Goal: Information Seeking & Learning: Check status

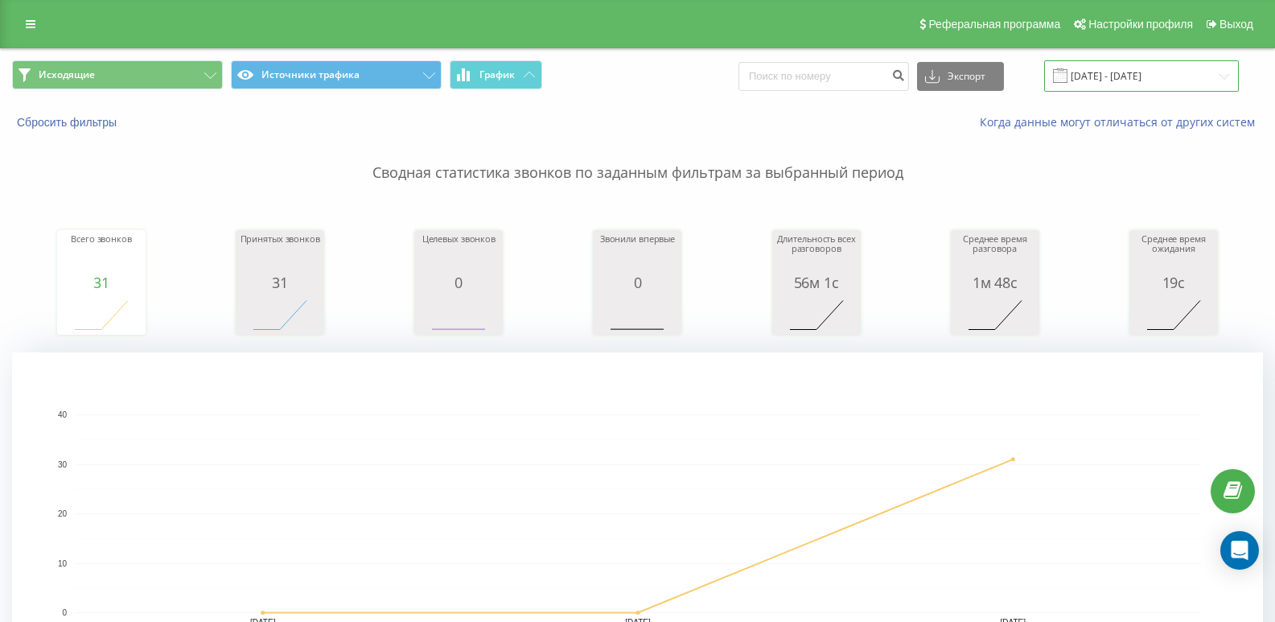
click at [1131, 70] on input "[DATE] - [DATE]" at bounding box center [1141, 75] width 195 height 31
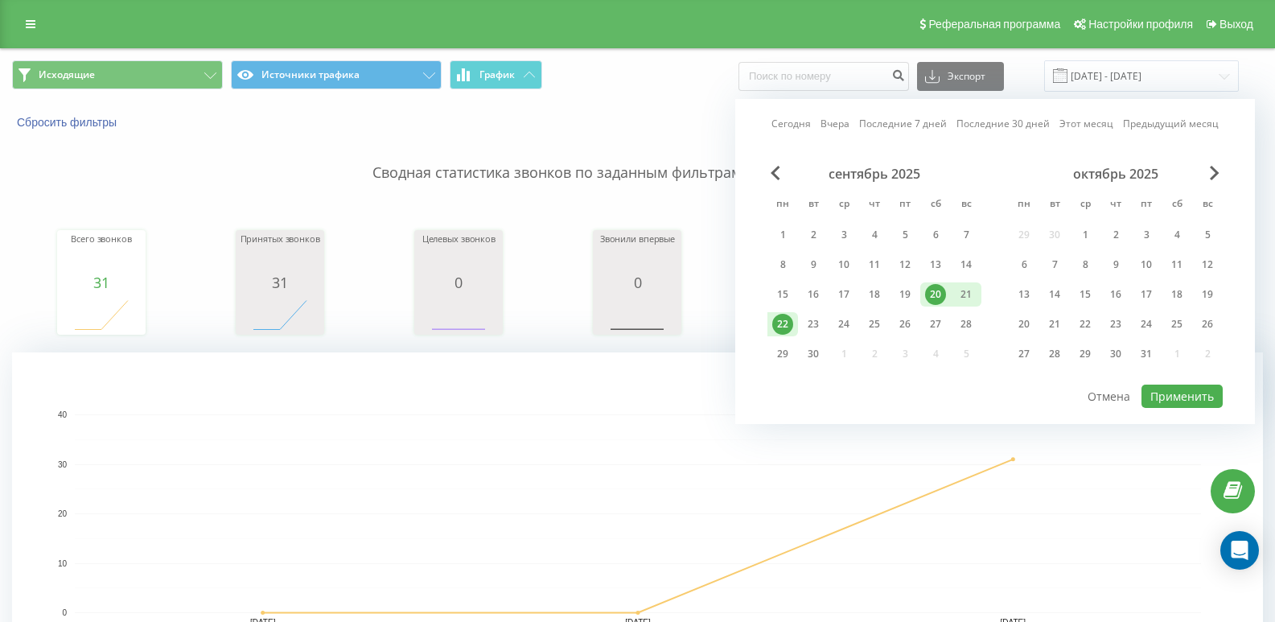
click at [788, 325] on div "22" at bounding box center [782, 324] width 21 height 21
click at [789, 231] on div "1" at bounding box center [782, 234] width 21 height 21
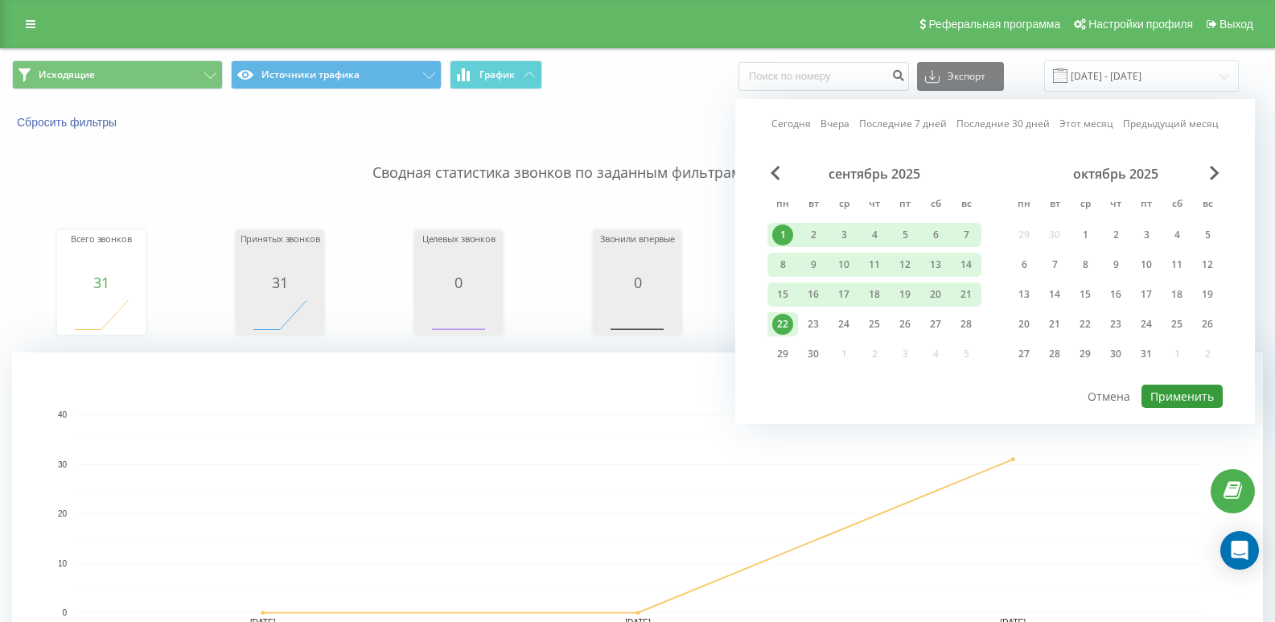
click at [1176, 398] on button "Применить" at bounding box center [1181, 395] width 81 height 23
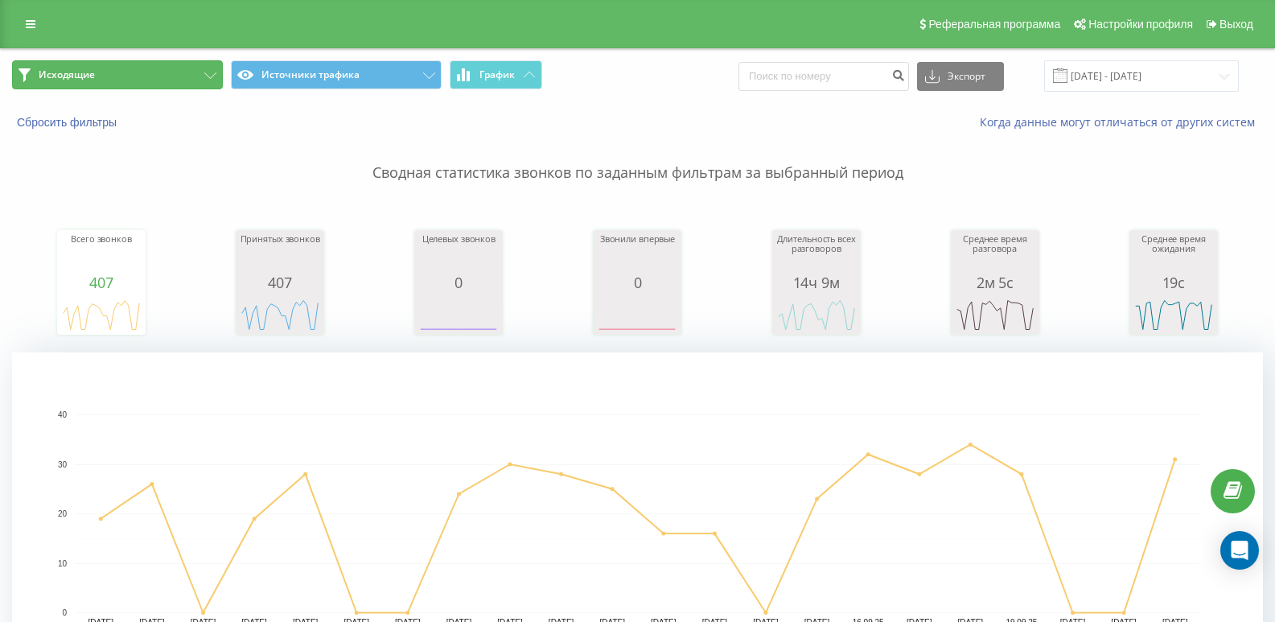
click at [200, 74] on button "Исходящие" at bounding box center [117, 74] width 211 height 29
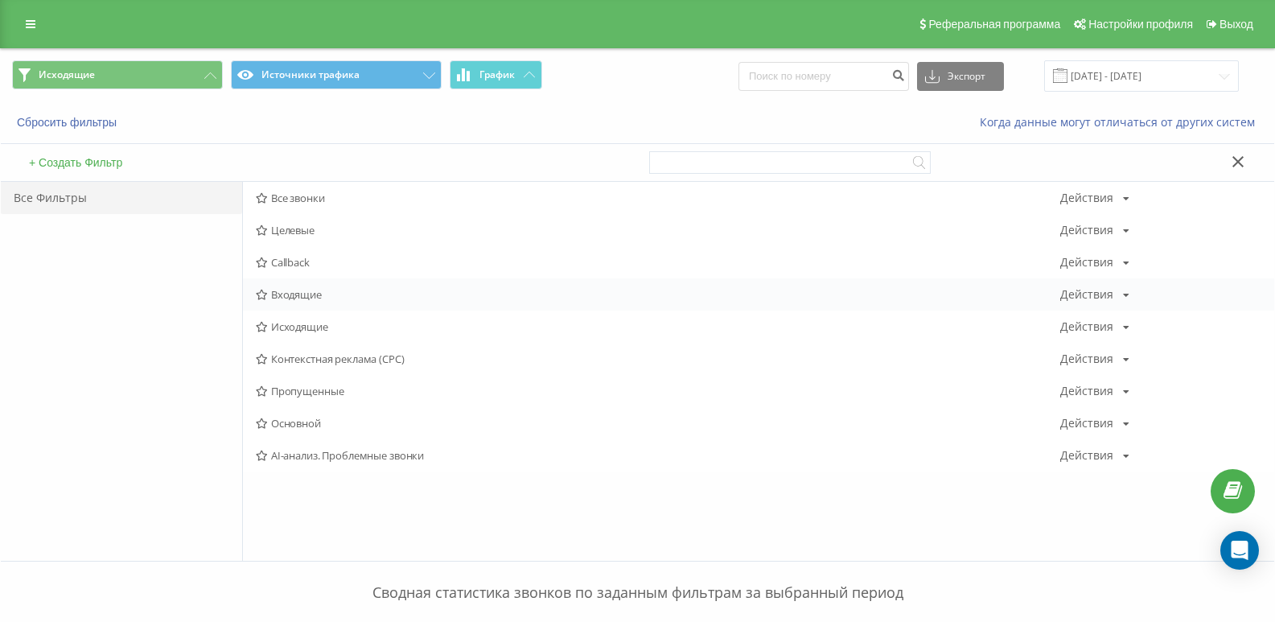
click at [318, 295] on span "Входящие" at bounding box center [658, 294] width 804 height 11
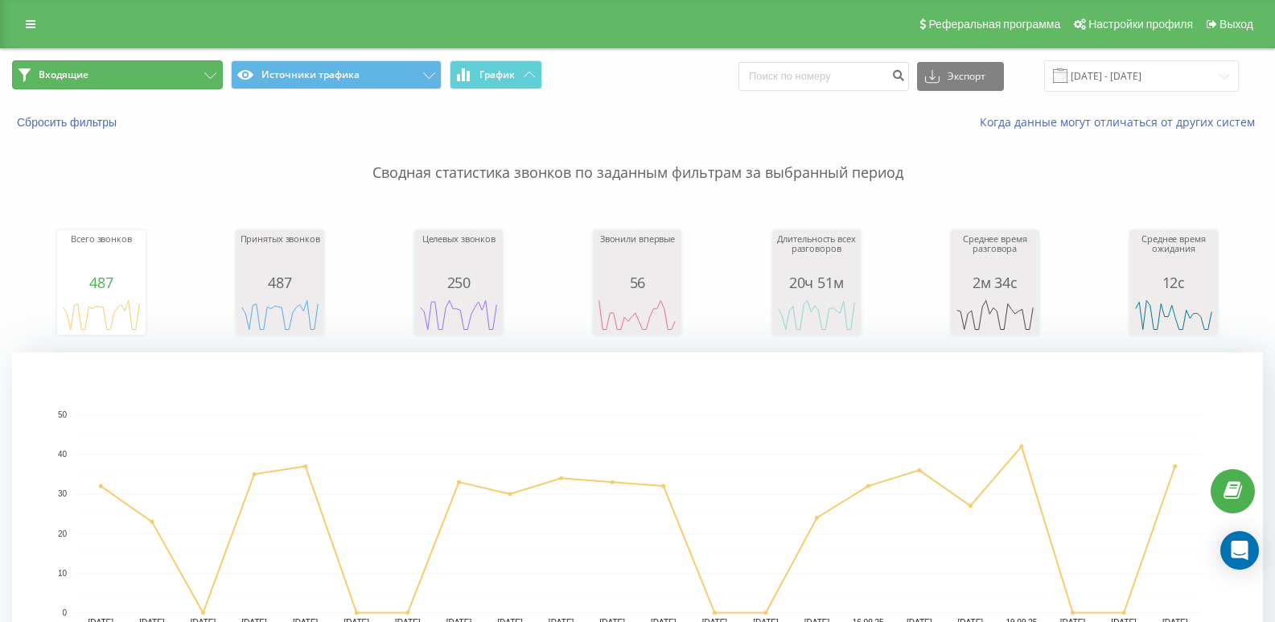
click at [158, 80] on button "Входящие" at bounding box center [117, 74] width 211 height 29
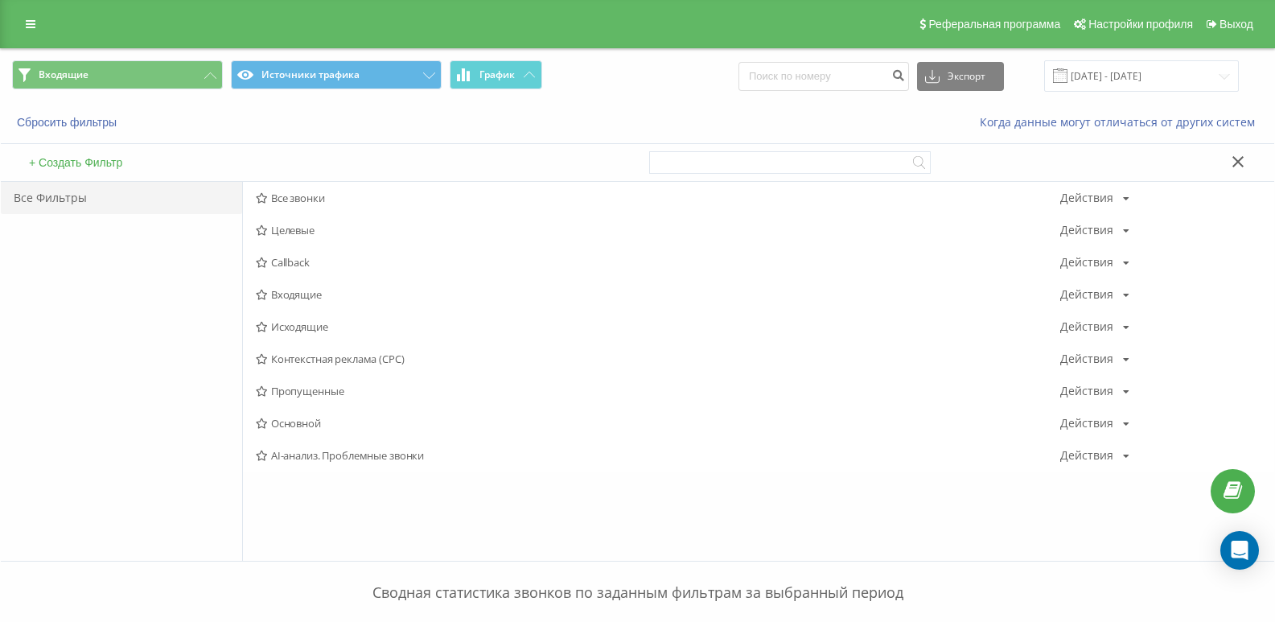
click at [278, 321] on span "Исходящие" at bounding box center [658, 326] width 804 height 11
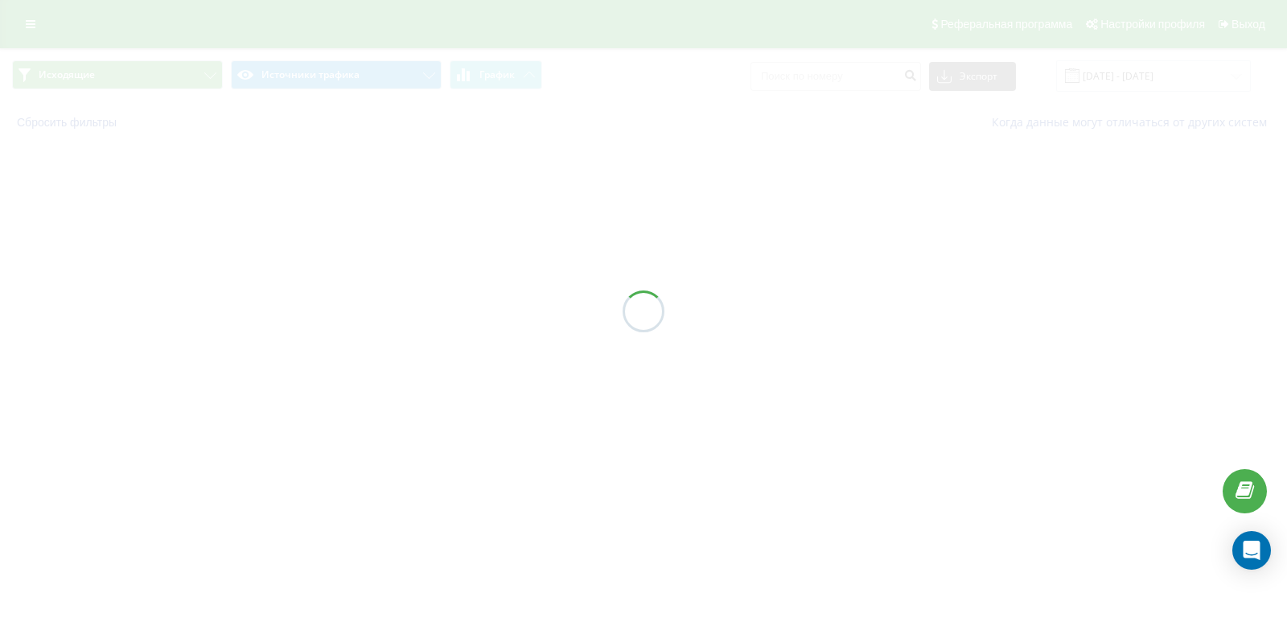
click at [1124, 83] on div at bounding box center [643, 311] width 1287 height 622
click at [1137, 78] on div at bounding box center [643, 311] width 1287 height 622
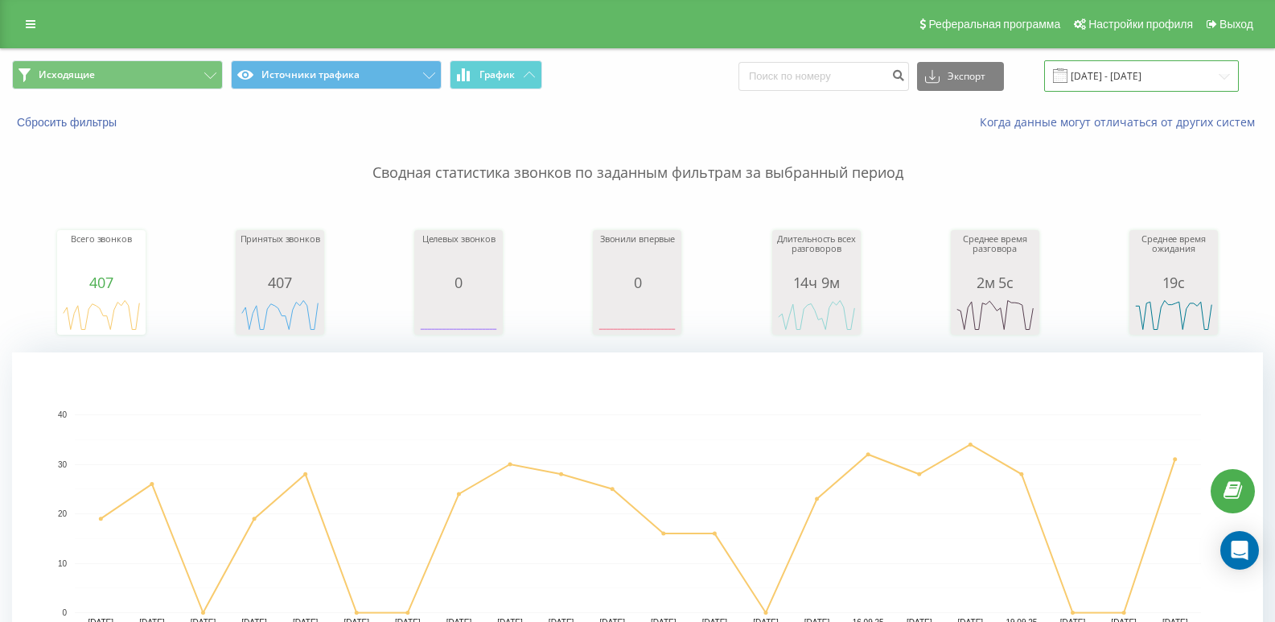
click at [1134, 78] on input "[DATE] - [DATE]" at bounding box center [1141, 75] width 195 height 31
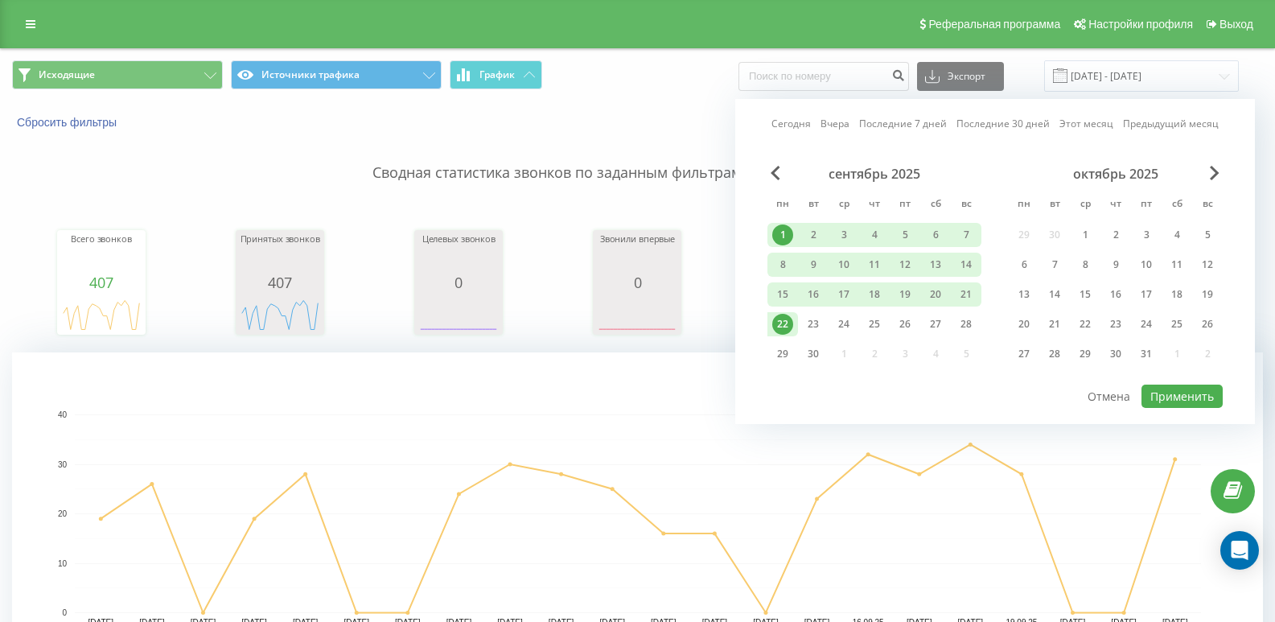
click at [786, 320] on div "22" at bounding box center [782, 324] width 21 height 21
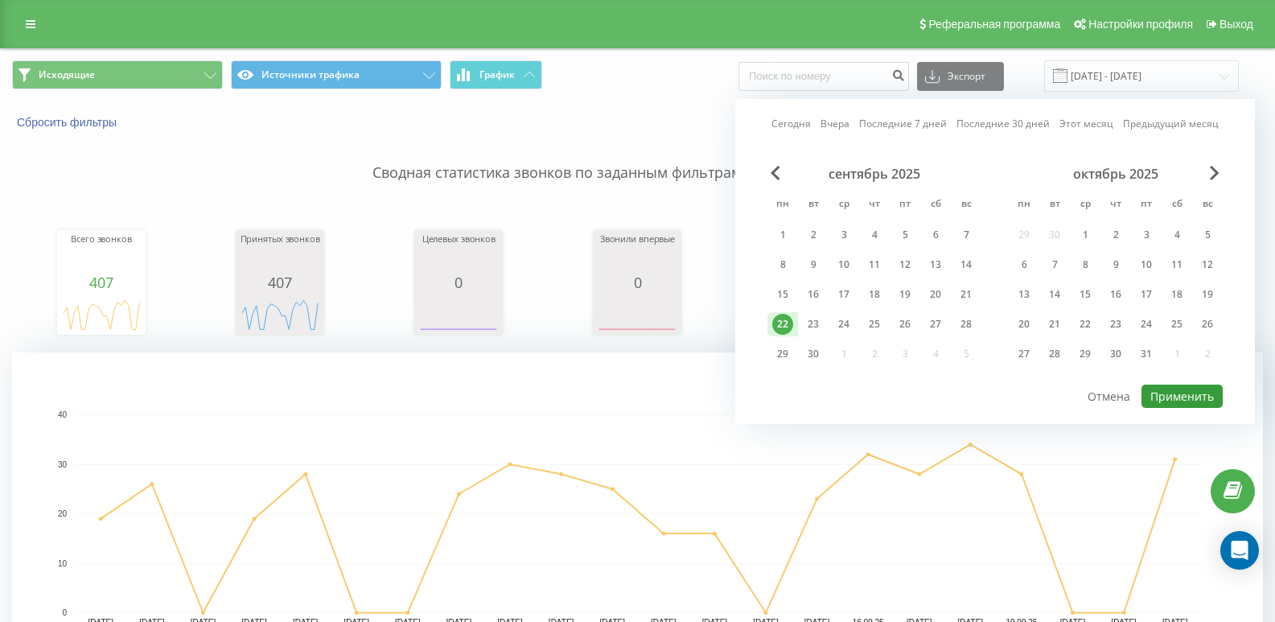
click at [1220, 388] on button "Применить" at bounding box center [1181, 395] width 81 height 23
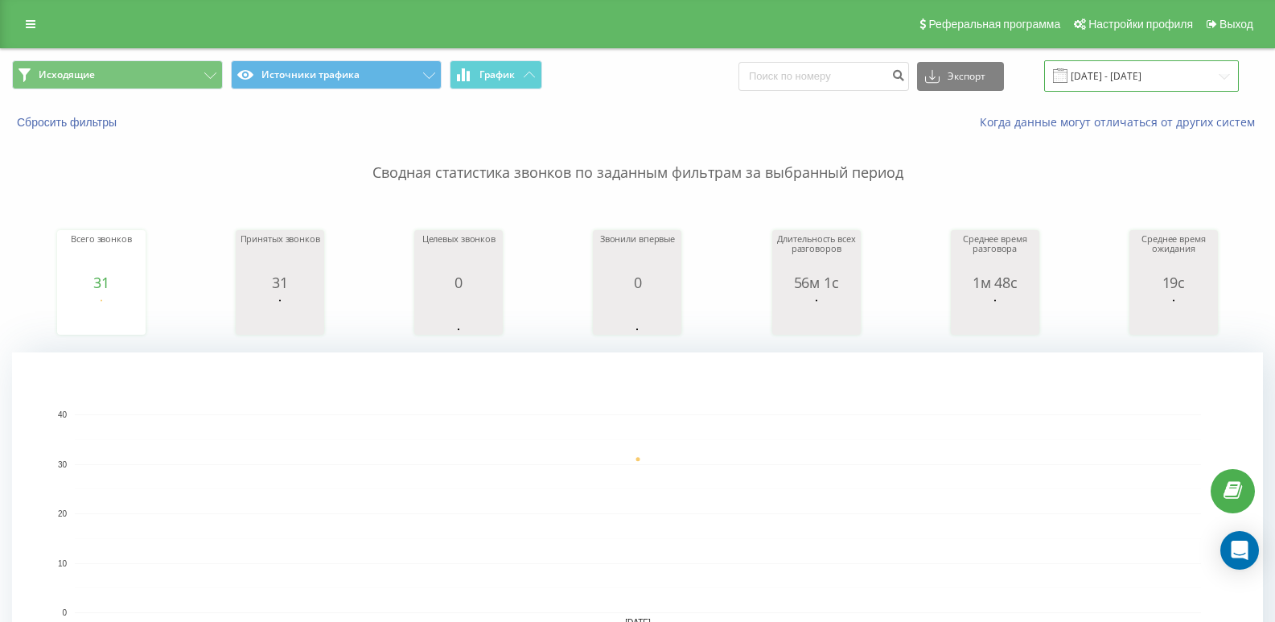
click at [1066, 84] on input "[DATE] - [DATE]" at bounding box center [1141, 75] width 195 height 31
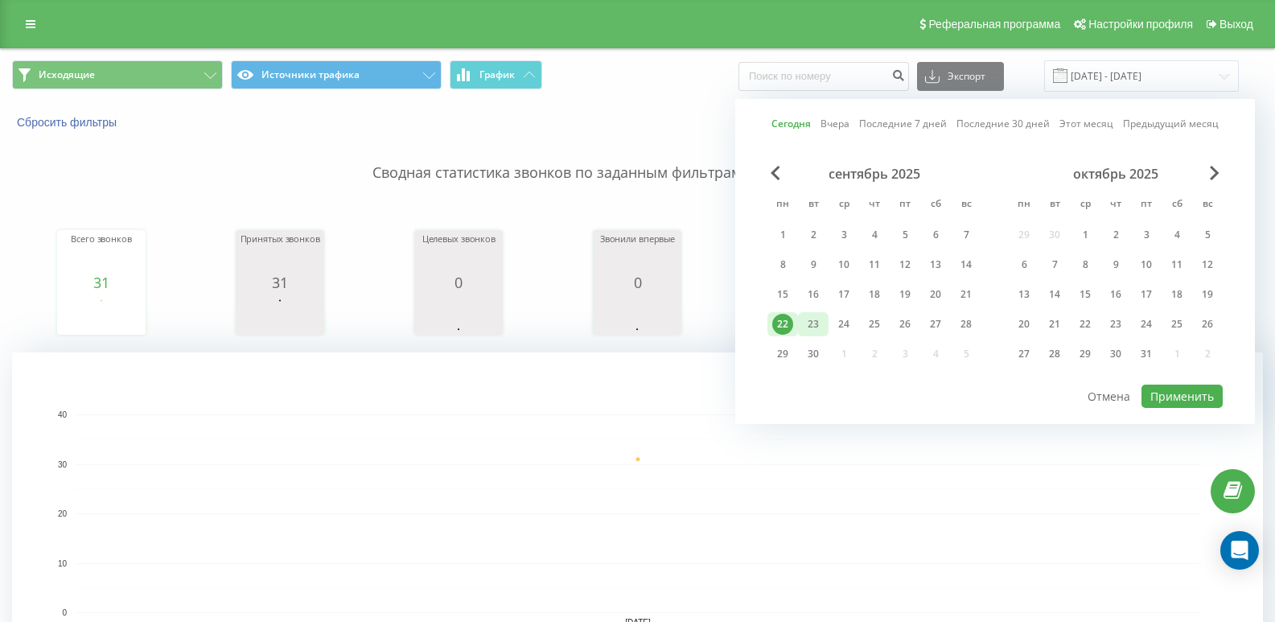
click at [808, 331] on div "23" at bounding box center [813, 324] width 21 height 21
click at [1167, 394] on button "Применить" at bounding box center [1181, 395] width 81 height 23
type input "[DATE] - [DATE]"
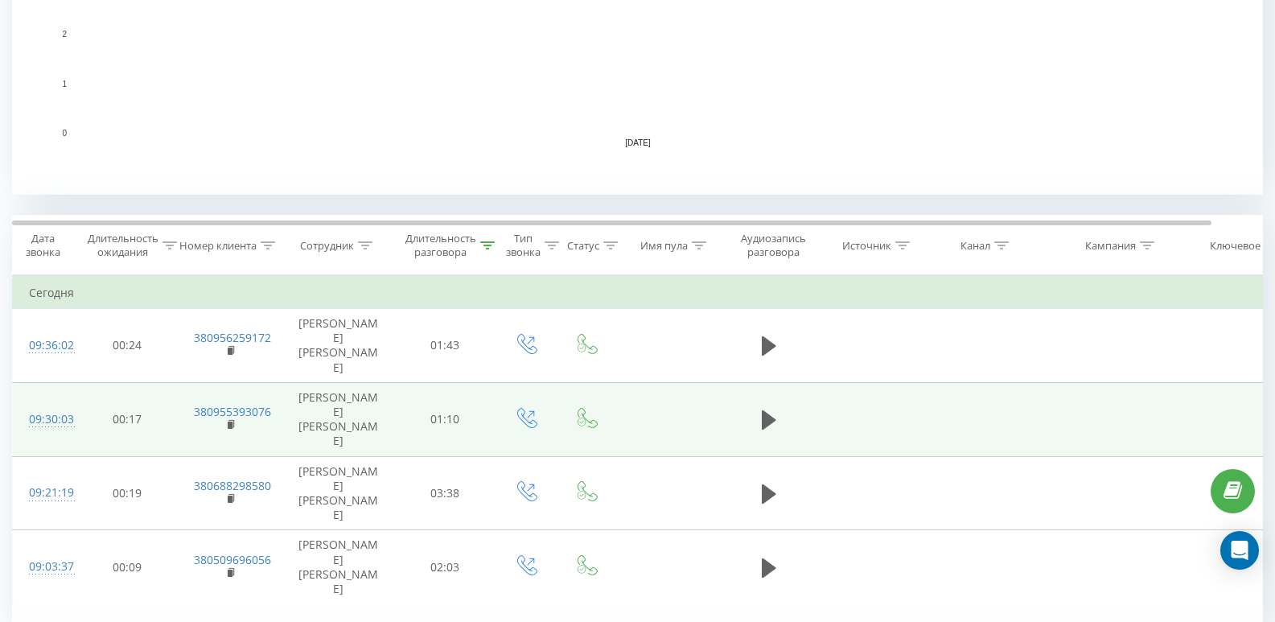
scroll to position [483, 0]
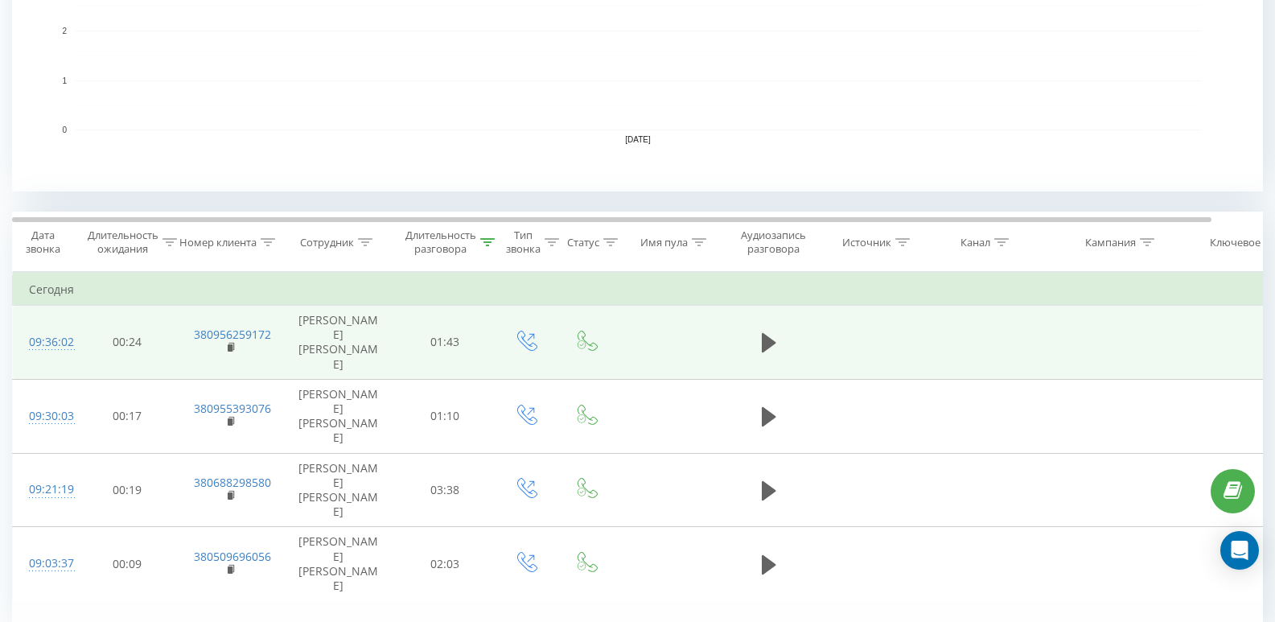
click at [805, 346] on td at bounding box center [769, 343] width 97 height 74
click at [768, 335] on icon at bounding box center [769, 342] width 14 height 19
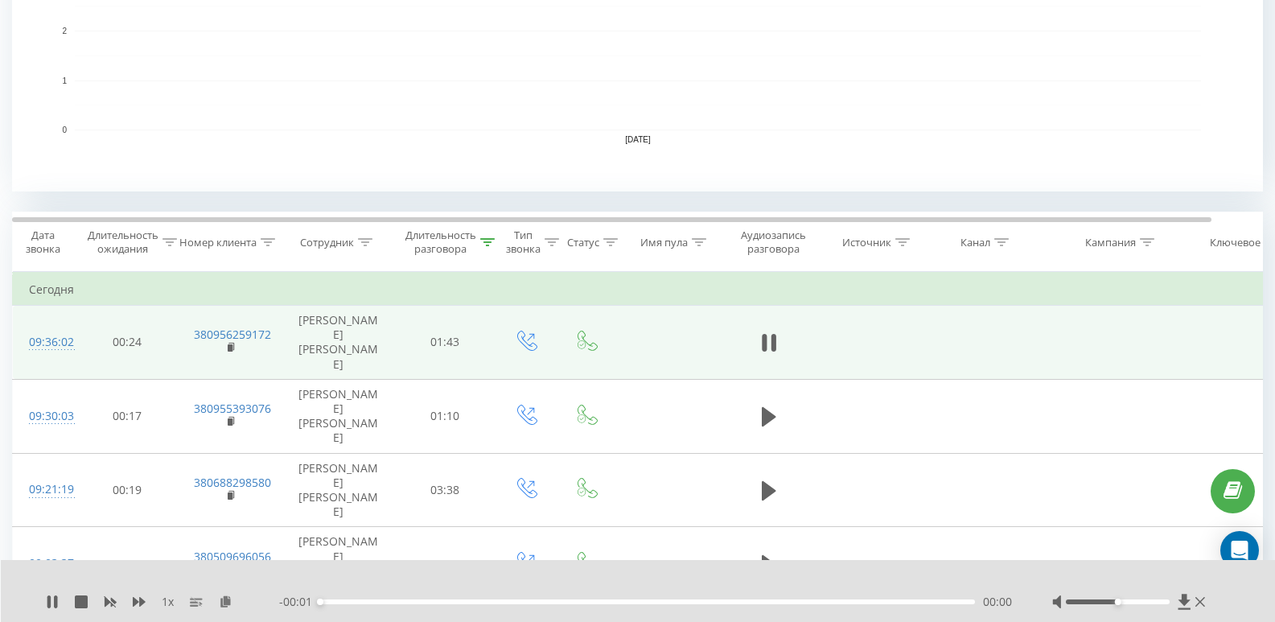
click at [233, 596] on div "1 x" at bounding box center [162, 602] width 233 height 16
click at [225, 601] on icon at bounding box center [226, 600] width 14 height 11
click at [224, 601] on icon at bounding box center [226, 600] width 14 height 11
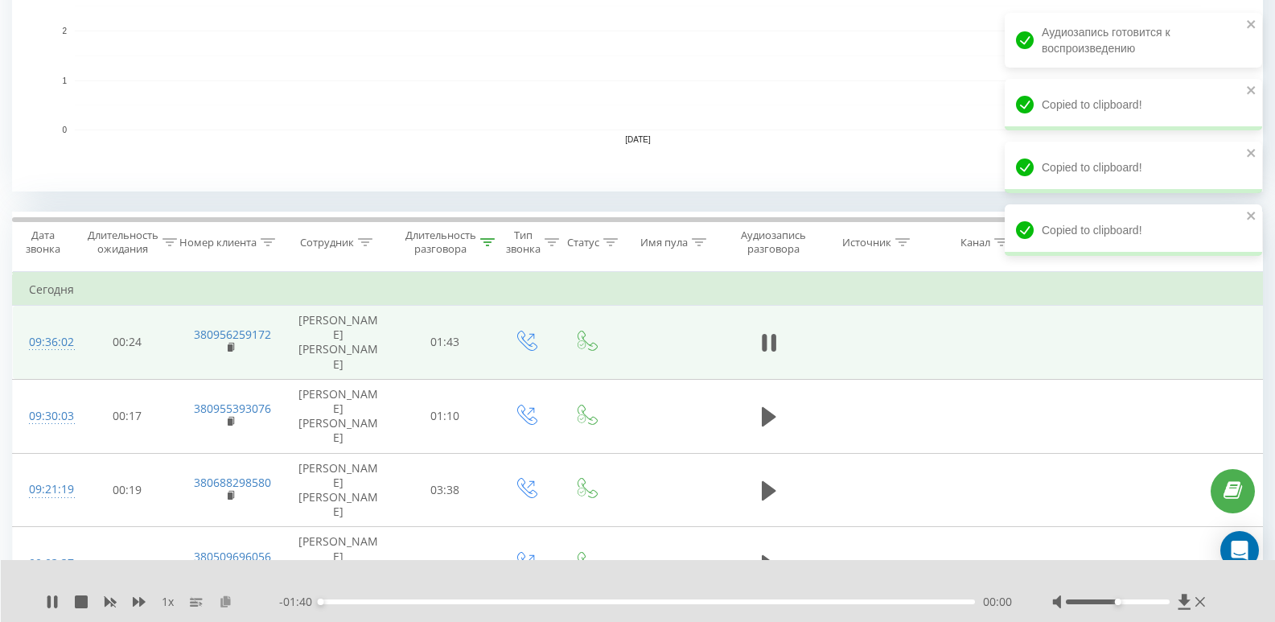
click at [224, 601] on icon at bounding box center [226, 600] width 14 height 11
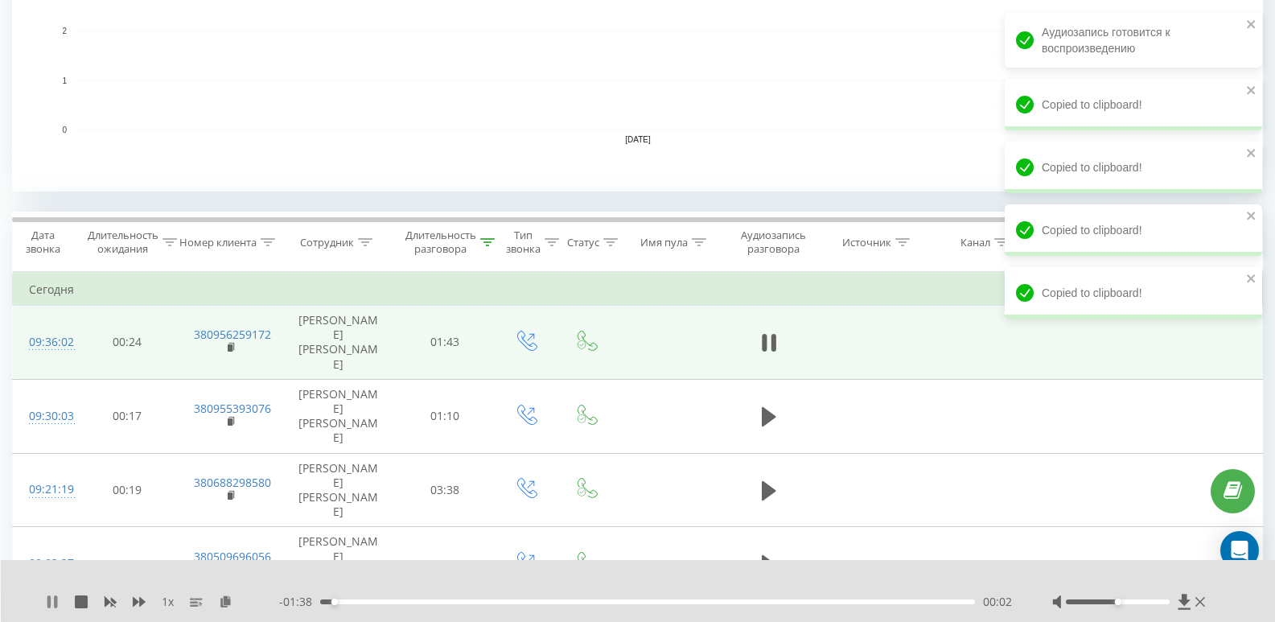
click at [55, 604] on icon at bounding box center [55, 601] width 3 height 13
